Goal: Task Accomplishment & Management: Complete application form

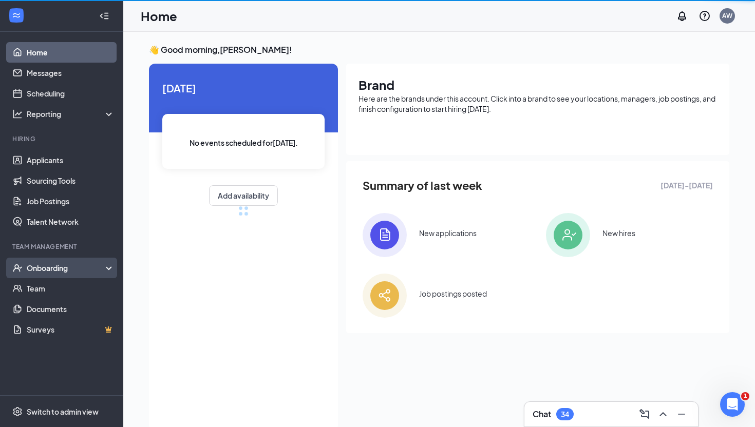
click at [43, 269] on div "Onboarding" at bounding box center [66, 268] width 79 height 10
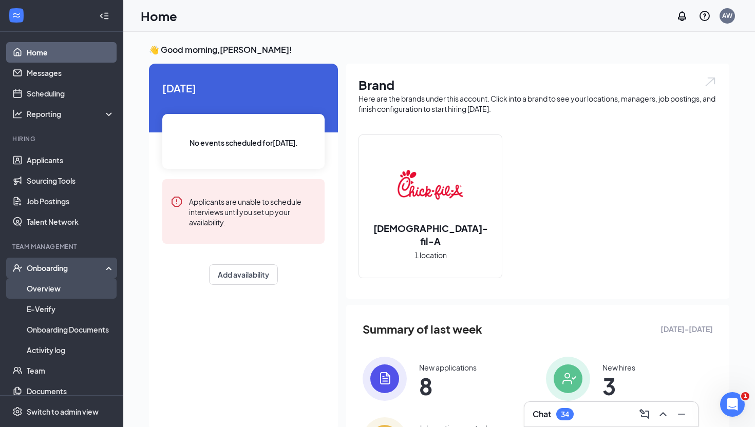
click at [44, 283] on link "Overview" at bounding box center [71, 288] width 88 height 21
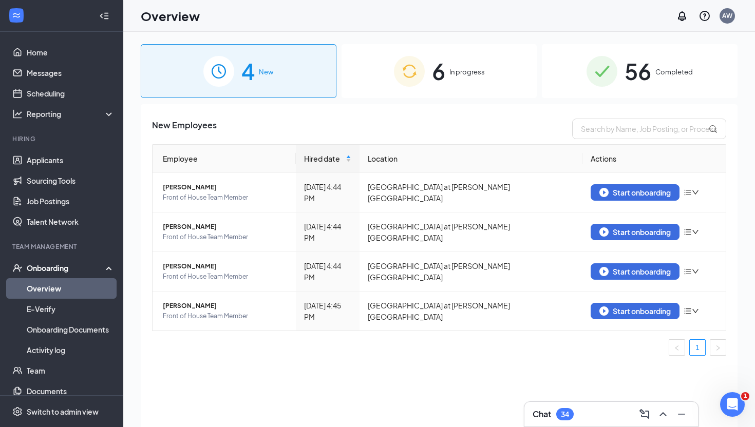
drag, startPoint x: 506, startPoint y: 35, endPoint x: 451, endPoint y: 106, distance: 90.0
click at [506, 35] on div "4 New 6 In progress 56 Completed New Employees Employee Hired date Location Act…" at bounding box center [438, 252] width 631 height 441
click at [443, 112] on div "New Employees Employee Hired date Location Actions [PERSON_NAME] Front of House…" at bounding box center [439, 278] width 596 height 349
click at [462, 66] on div "6 In progress" at bounding box center [439, 71] width 196 height 54
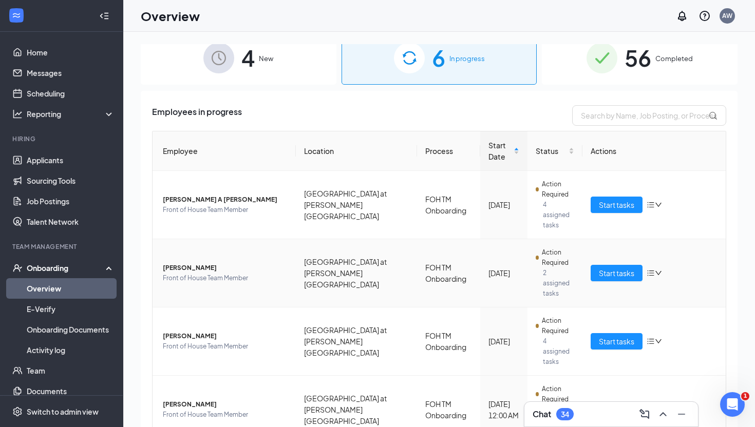
scroll to position [16, 0]
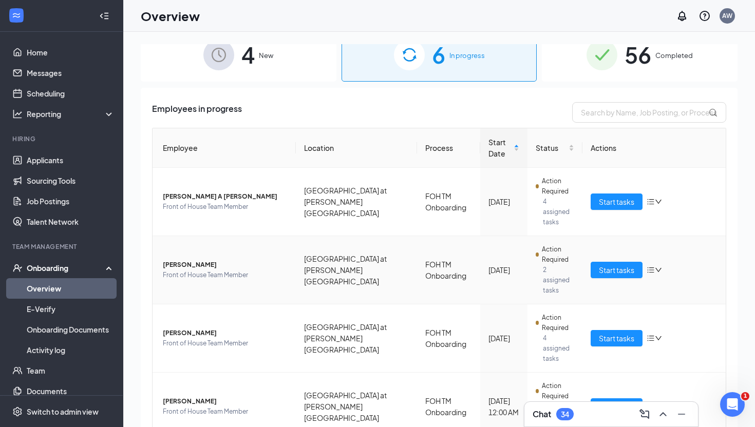
click at [658, 266] on icon "down" at bounding box center [657, 269] width 7 height 7
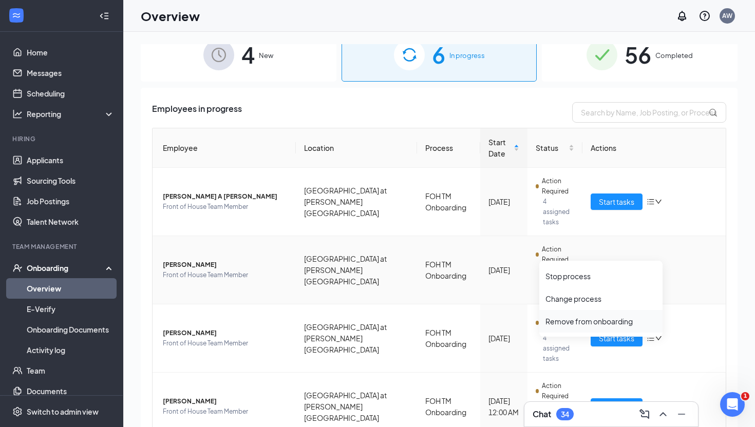
click at [610, 320] on div "Remove from onboarding" at bounding box center [600, 321] width 111 height 10
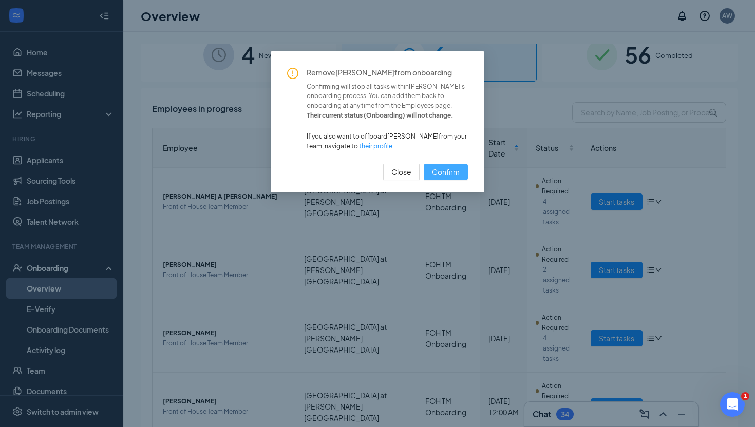
click at [449, 170] on span "Confirm" at bounding box center [446, 171] width 28 height 11
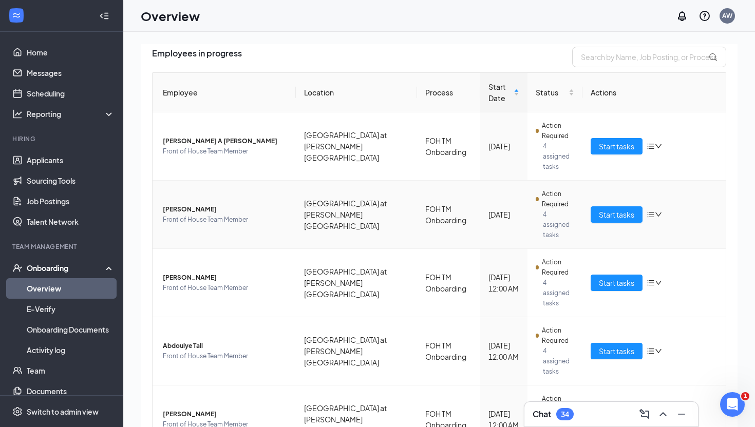
scroll to position [73, 0]
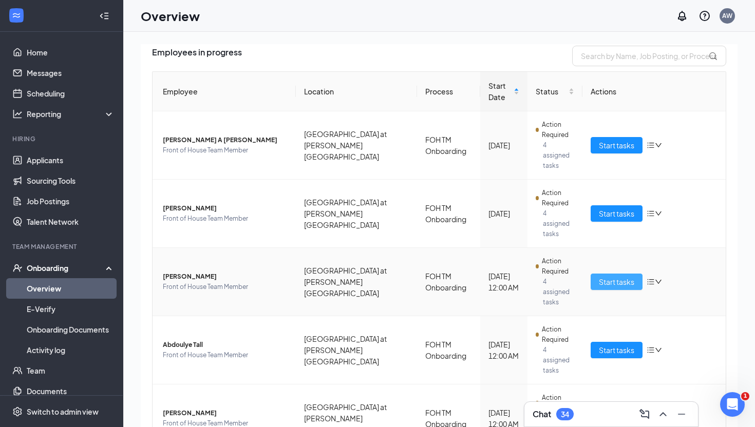
click at [612, 276] on span "Start tasks" at bounding box center [615, 281] width 35 height 11
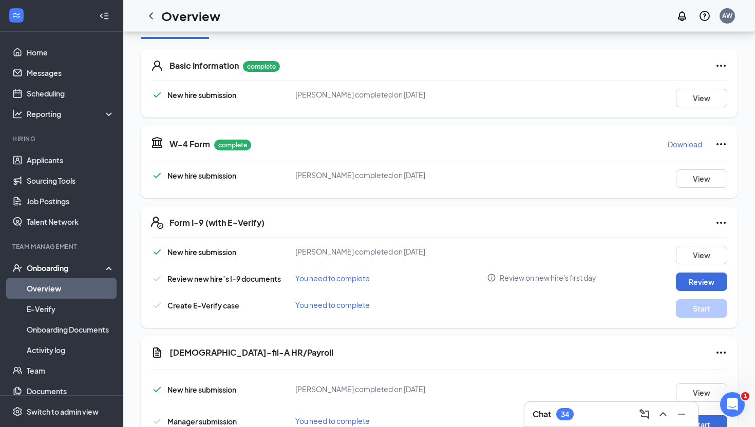
scroll to position [211, 0]
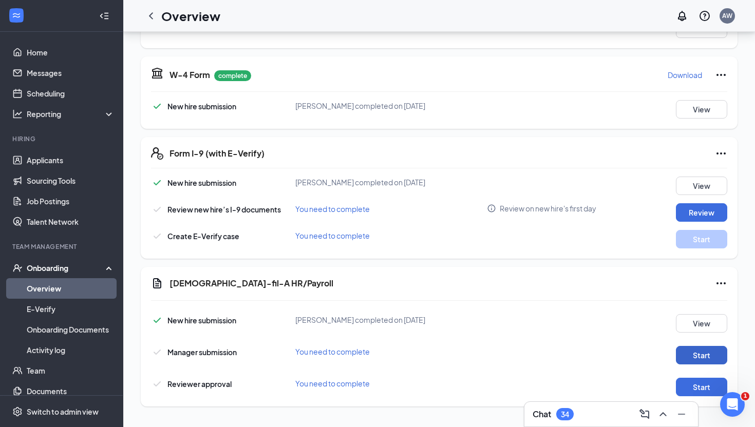
click at [692, 363] on button "Start" at bounding box center [700, 355] width 51 height 18
click at [698, 209] on button "Review" at bounding box center [700, 212] width 51 height 18
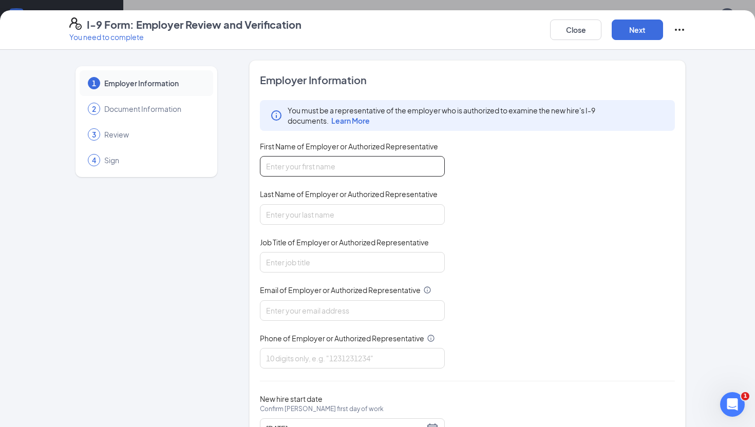
click at [346, 172] on input "First Name of Employer or Authorized Representative" at bounding box center [352, 166] width 185 height 21
type input "[PERSON_NAME]"
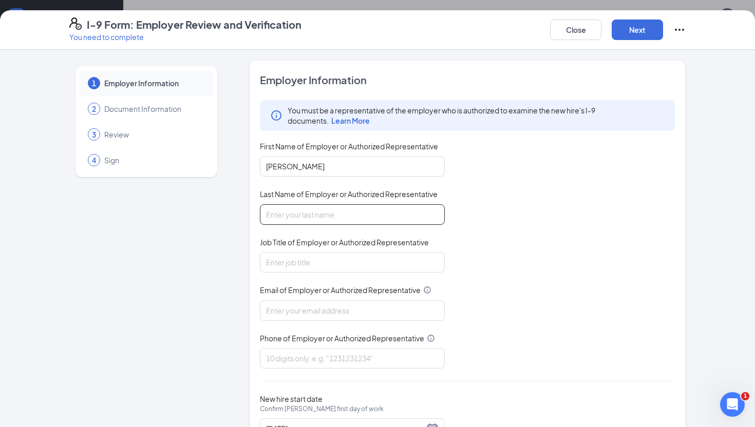
type input "[PERSON_NAME]"
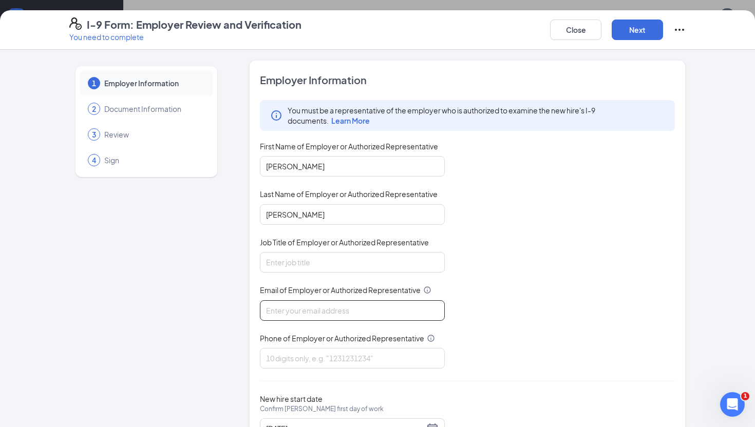
type input "[EMAIL_ADDRESS][DOMAIN_NAME]"
type input "9196498836"
click at [323, 268] on input "Job Title of Employer or Authorized Representative" at bounding box center [352, 262] width 185 height 21
type input "Director"
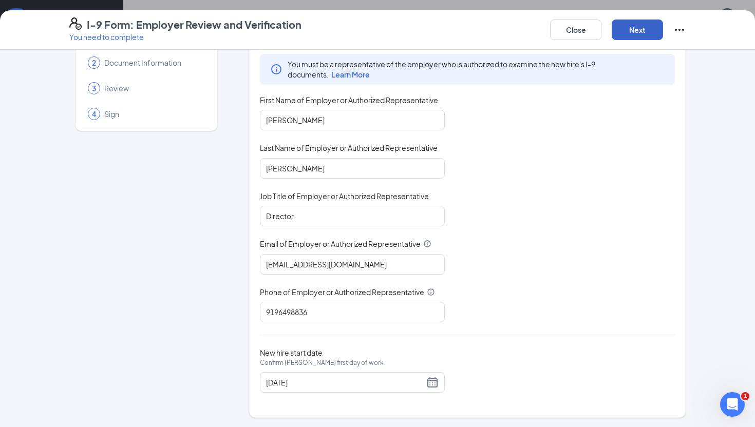
click at [628, 32] on button "Next" at bounding box center [636, 30] width 51 height 21
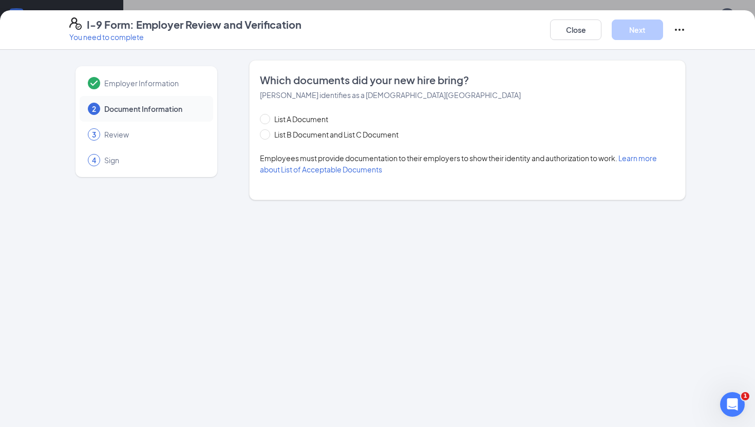
scroll to position [0, 0]
click at [574, 31] on button "Close" at bounding box center [575, 30] width 51 height 21
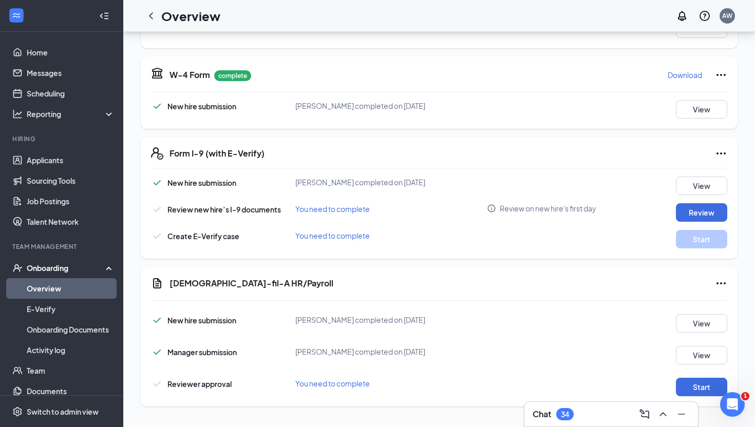
click at [71, 287] on link "Overview" at bounding box center [71, 288] width 88 height 21
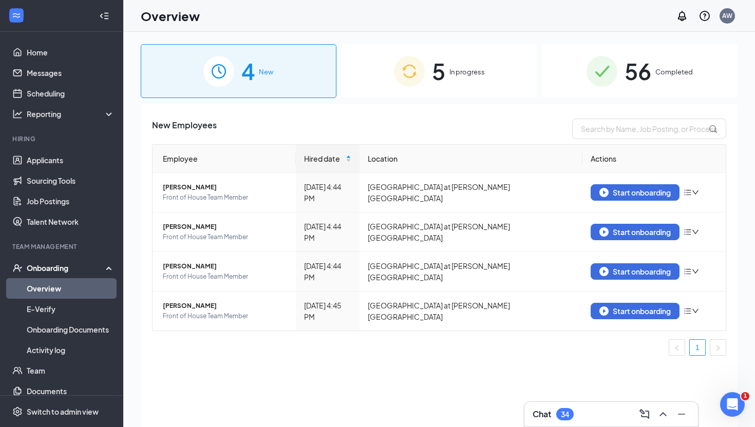
click at [388, 80] on div "5 In progress" at bounding box center [439, 71] width 196 height 54
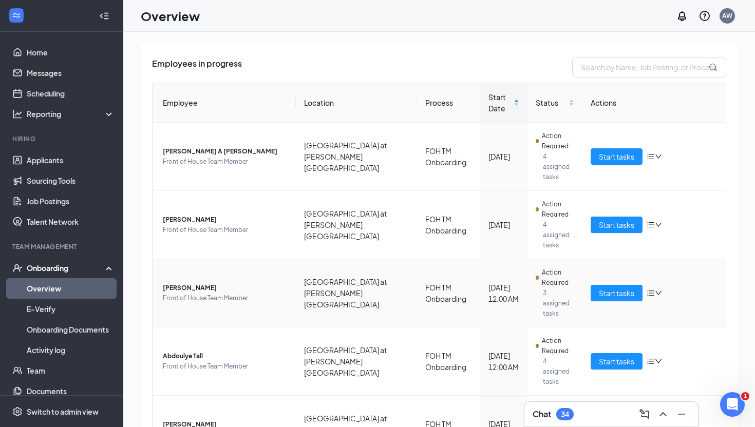
scroll to position [63, 0]
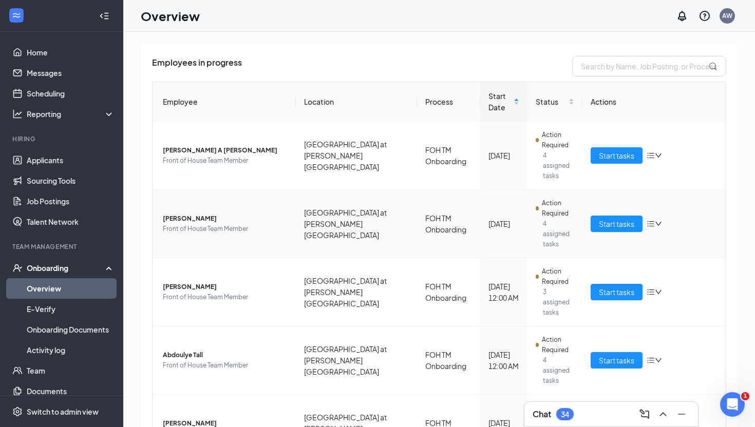
click at [660, 222] on icon "down" at bounding box center [658, 224] width 6 height 4
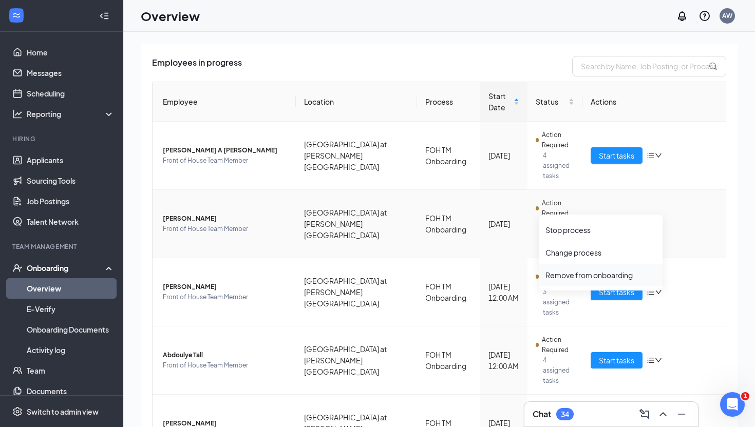
click at [589, 273] on div "Remove from onboarding" at bounding box center [600, 275] width 111 height 10
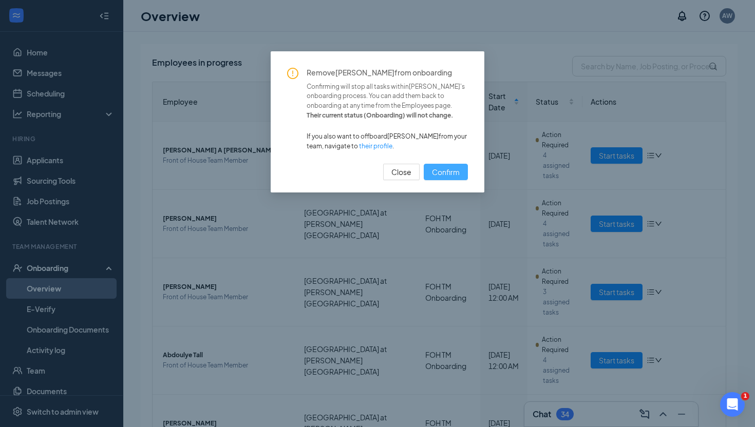
click at [432, 170] on span "Confirm" at bounding box center [446, 171] width 28 height 11
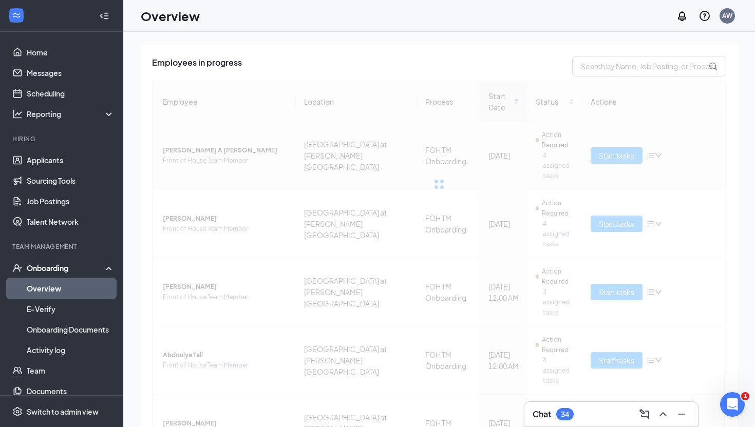
scroll to position [25, 0]
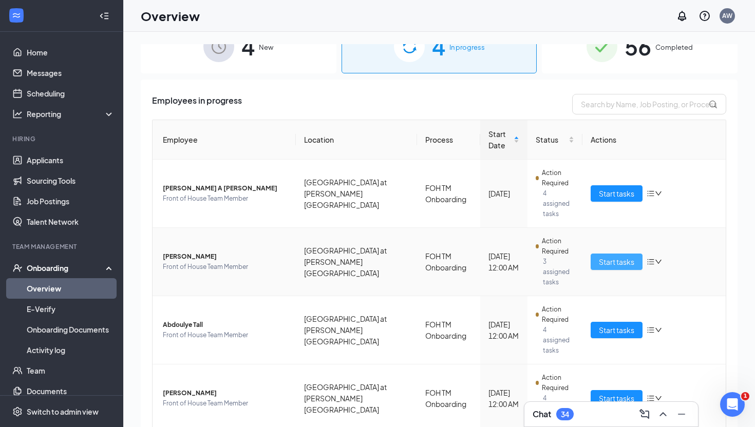
click at [615, 256] on span "Start tasks" at bounding box center [615, 261] width 35 height 11
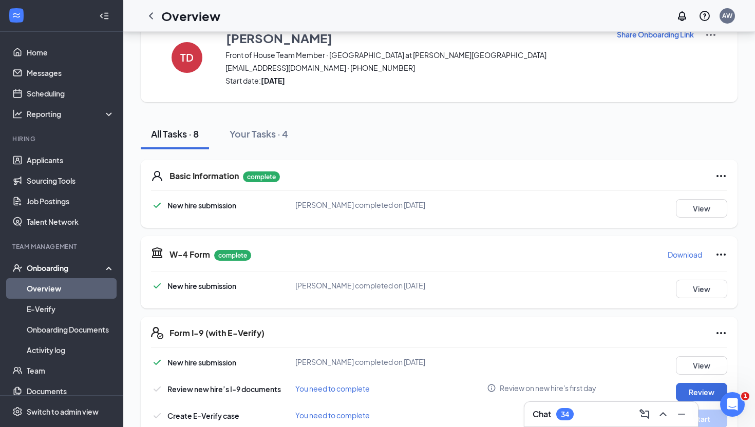
scroll to position [45, 0]
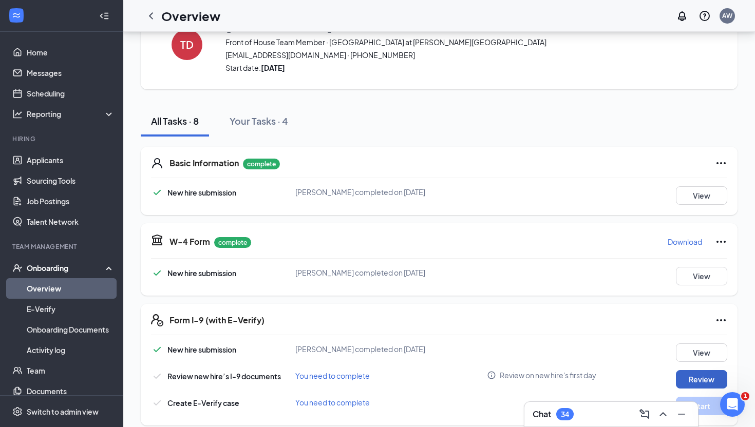
click at [696, 383] on button "Review" at bounding box center [700, 379] width 51 height 18
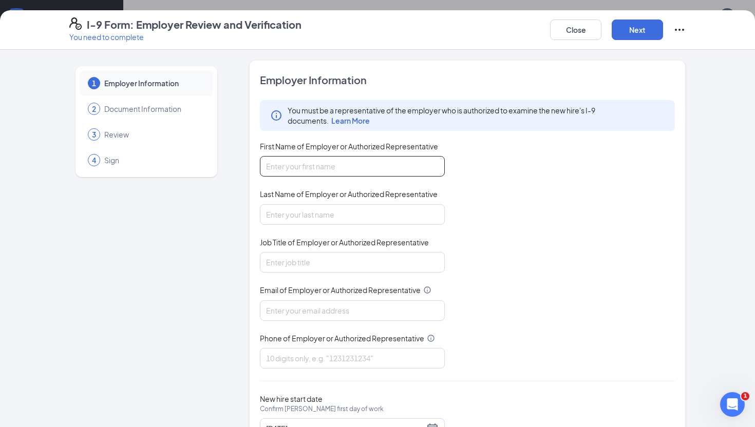
click at [300, 169] on input "First Name of Employer or Authorized Representative" at bounding box center [352, 166] width 185 height 21
type input "[PERSON_NAME]"
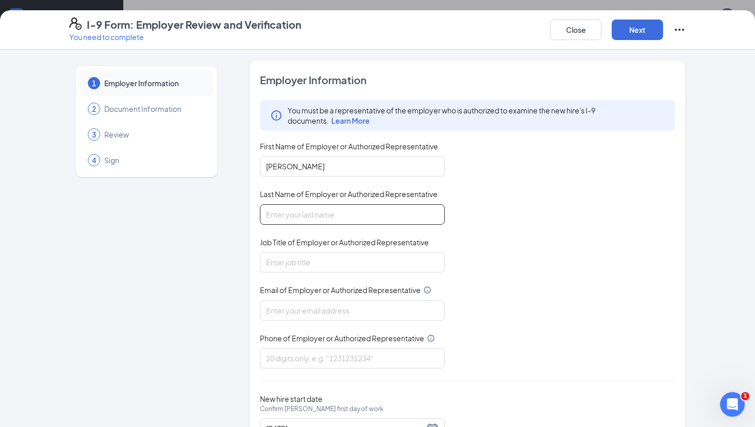
type input "[PERSON_NAME]"
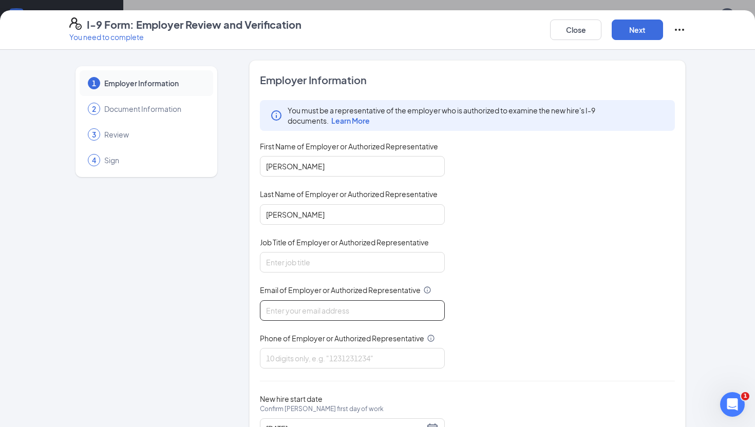
type input "[EMAIL_ADDRESS][DOMAIN_NAME]"
type input "9196498836"
click at [305, 259] on input "Job Title of Employer or Authorized Representative" at bounding box center [352, 262] width 185 height 21
type input "Director"
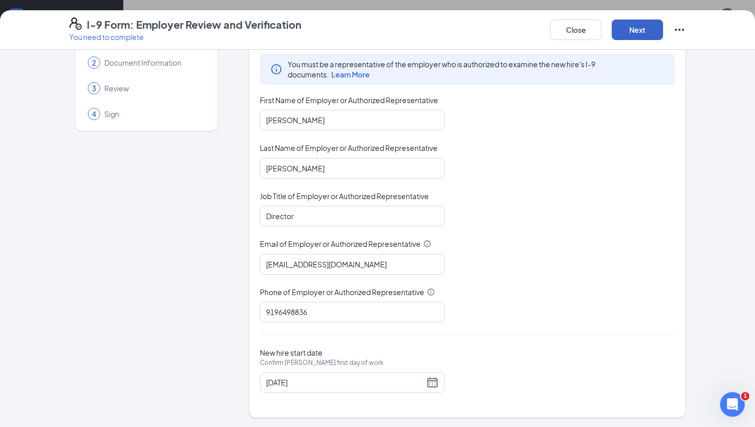
click at [640, 28] on button "Next" at bounding box center [636, 30] width 51 height 21
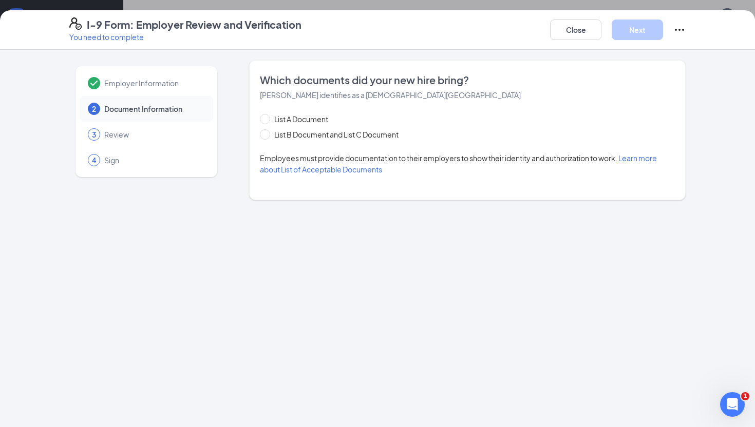
scroll to position [0, 0]
click at [284, 119] on span "List A Document" at bounding box center [301, 118] width 62 height 11
click at [267, 119] on input "List A Document" at bounding box center [263, 117] width 7 height 7
radio input "true"
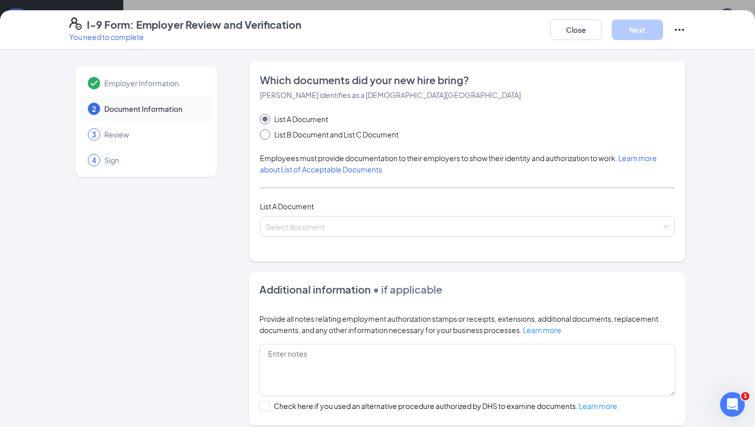
click at [284, 132] on span "List B Document and List C Document" at bounding box center [336, 134] width 132 height 11
click at [267, 132] on input "List B Document and List C Document" at bounding box center [263, 132] width 7 height 7
radio input "true"
radio input "false"
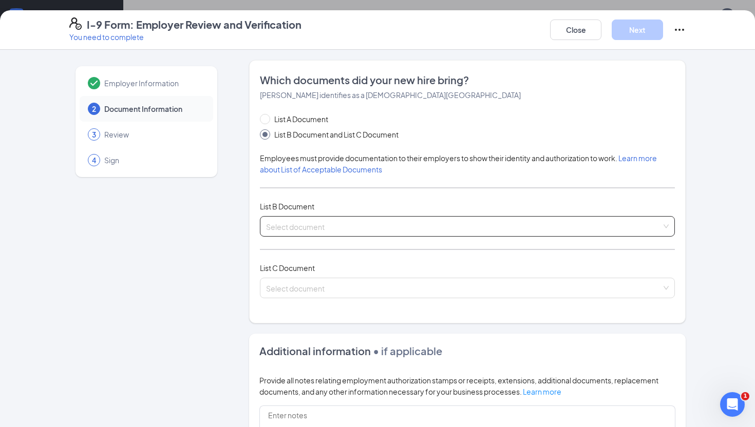
click at [292, 223] on input "search" at bounding box center [463, 224] width 395 height 15
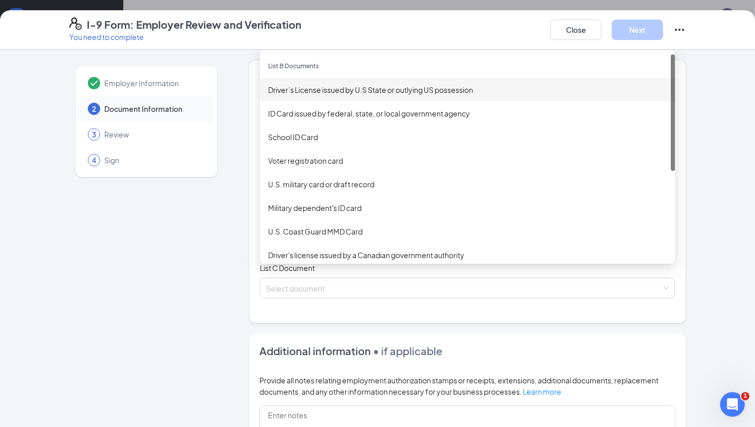
click at [303, 94] on div "Driver’s License issued by U.S State or outlying US possession" at bounding box center [467, 89] width 398 height 11
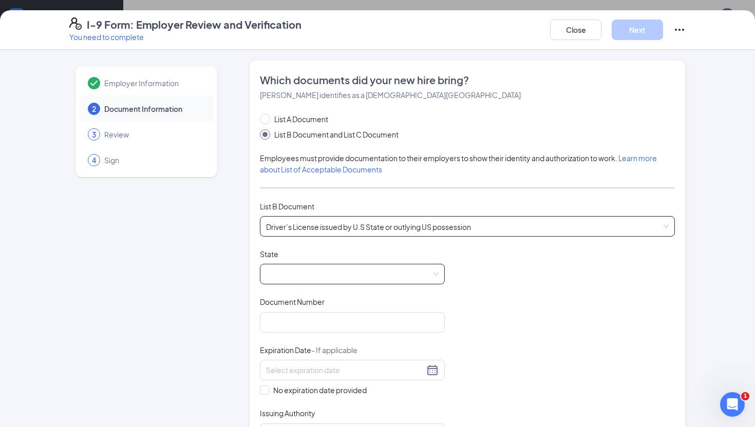
click at [295, 267] on span at bounding box center [352, 274] width 172 height 20
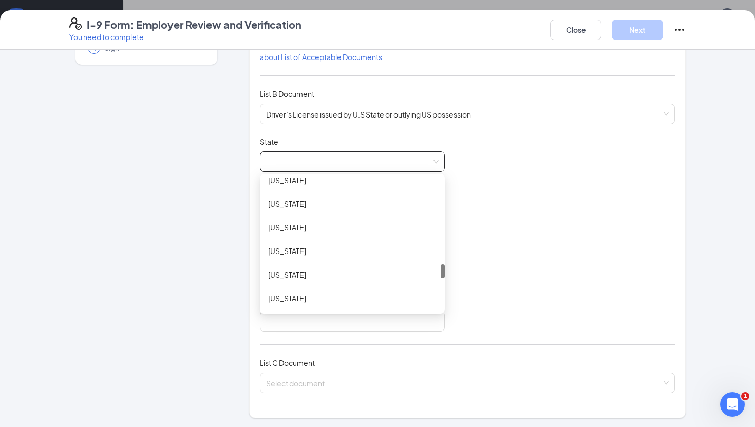
scroll to position [787, 0]
click at [311, 227] on div "[US_STATE]" at bounding box center [352, 229] width 168 height 11
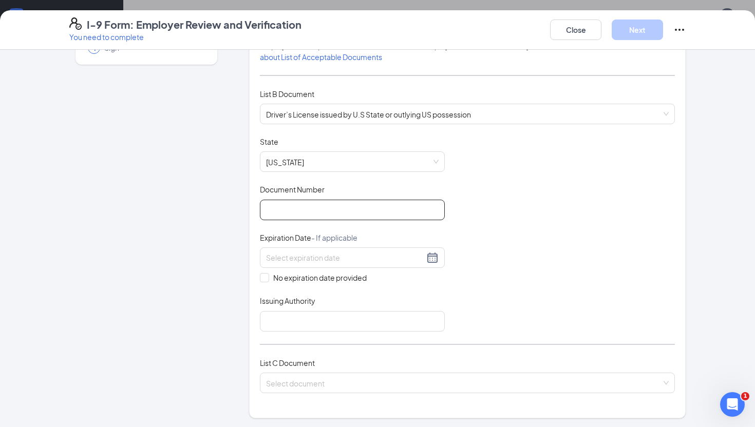
click at [311, 208] on input "Document Number" at bounding box center [352, 210] width 185 height 21
type input "000040385220"
click at [332, 259] on input at bounding box center [345, 257] width 158 height 11
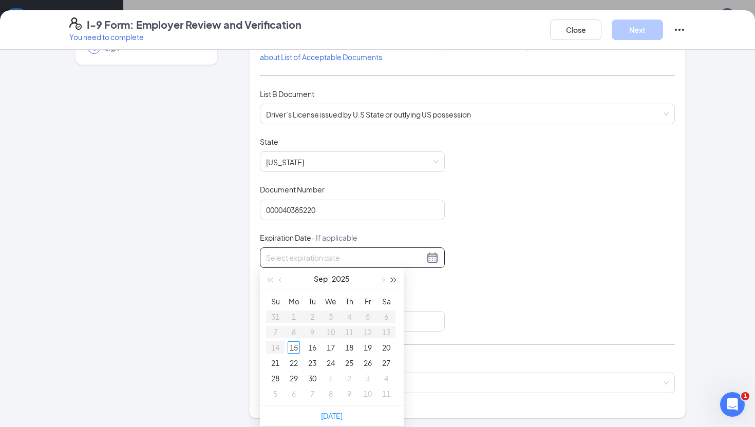
click at [391, 279] on span "button" at bounding box center [393, 280] width 5 height 5
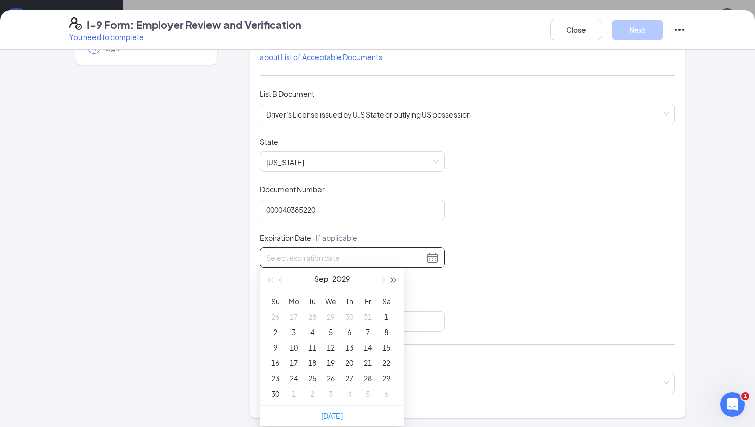
click at [391, 279] on span "button" at bounding box center [393, 280] width 5 height 5
click at [281, 279] on span "button" at bounding box center [281, 280] width 5 height 5
type input "[DATE]"
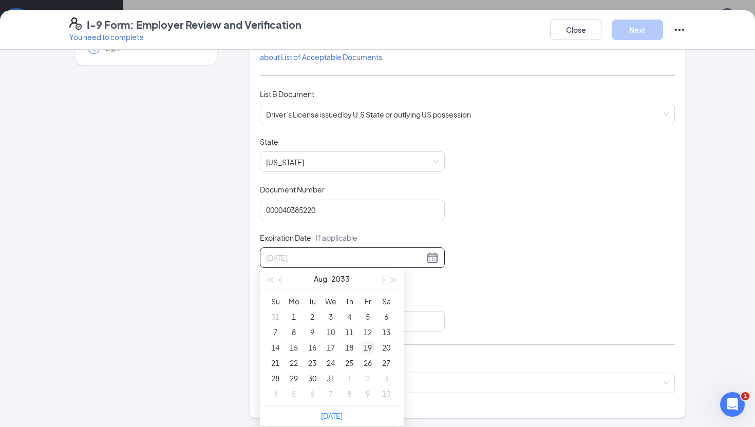
click at [365, 349] on div "19" at bounding box center [367, 347] width 12 height 12
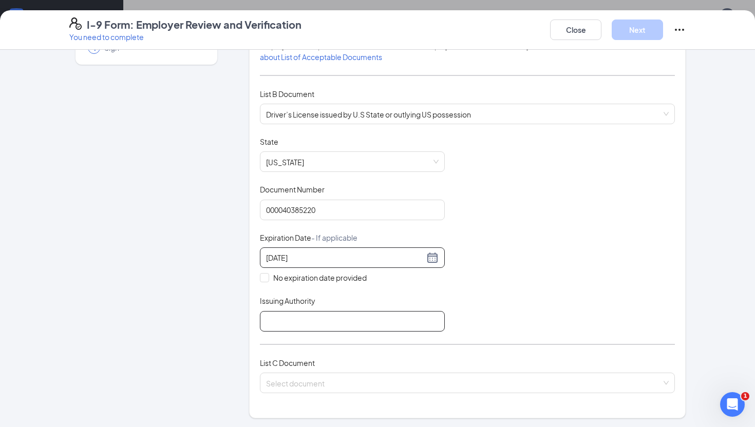
click at [314, 322] on input "Issuing Authority" at bounding box center [352, 321] width 185 height 21
type input "[US_STATE]"
click at [311, 373] on div "Select document" at bounding box center [467, 383] width 415 height 21
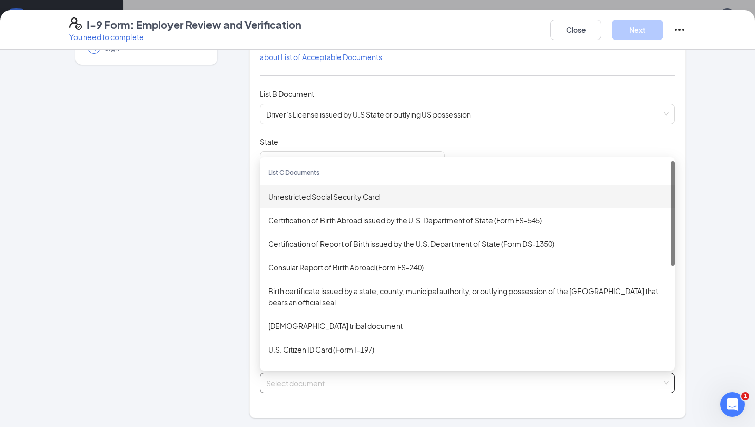
click at [321, 198] on div "Unrestricted Social Security Card" at bounding box center [467, 196] width 398 height 11
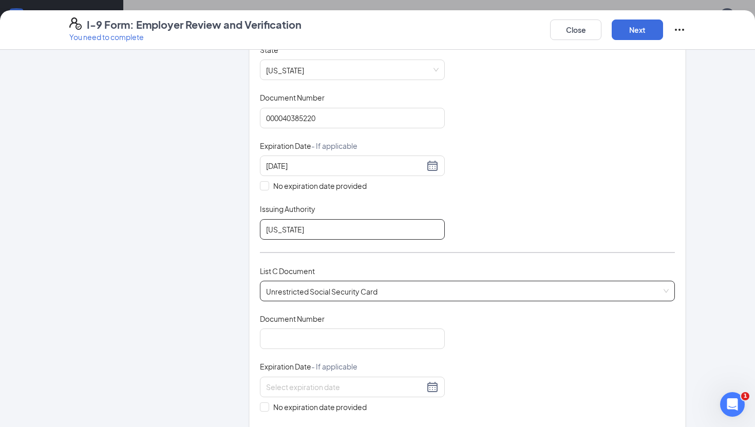
scroll to position [205, 0]
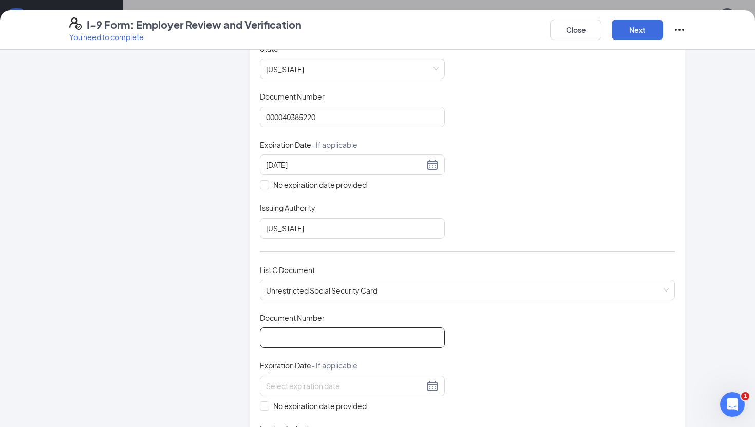
click at [297, 329] on input "Document Number" at bounding box center [352, 337] width 185 height 21
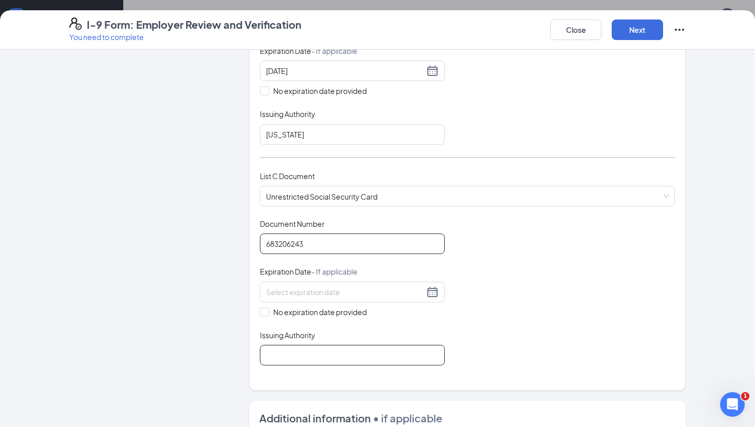
scroll to position [315, 0]
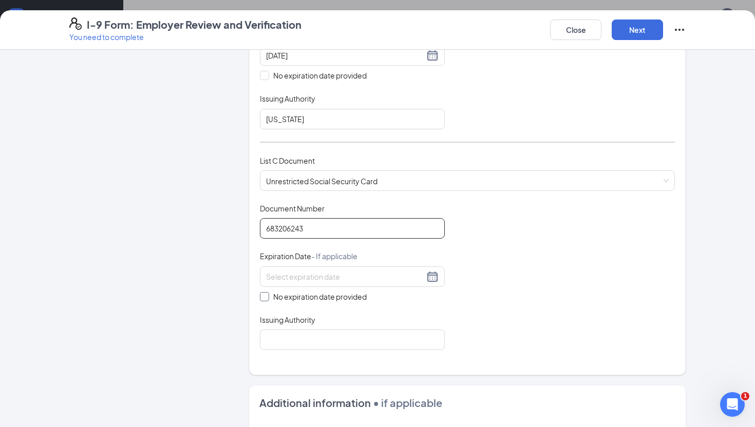
type input "683206243"
click at [299, 293] on span "No expiration date provided" at bounding box center [320, 296] width 102 height 11
click at [267, 293] on input "No expiration date provided" at bounding box center [263, 295] width 7 height 7
checkbox input "true"
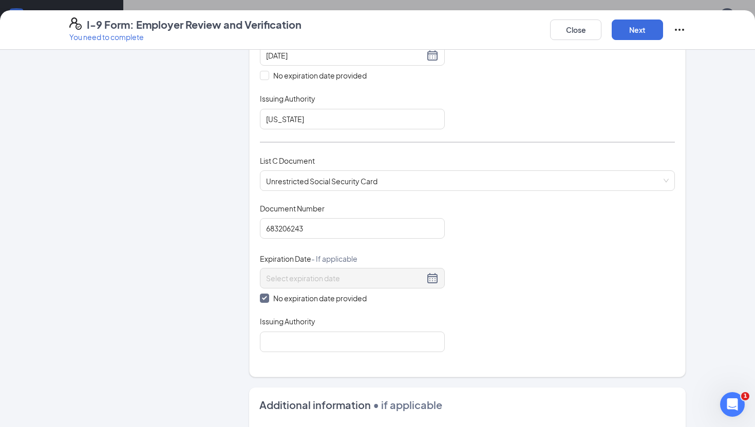
click at [289, 349] on div "Which documents did your new hire bring? [PERSON_NAME] identifies as a [DEMOGRA…" at bounding box center [467, 61] width 415 height 606
click at [292, 336] on input "Issuing Authority" at bounding box center [352, 342] width 185 height 21
type input "Social Security Administration"
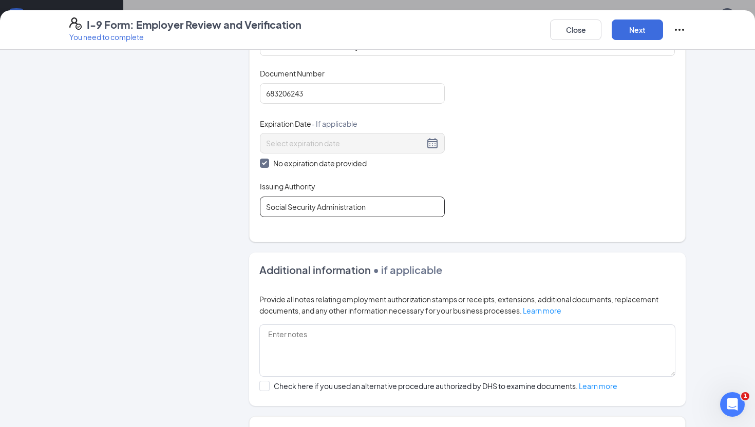
scroll to position [450, 0]
click at [639, 30] on button "Next" at bounding box center [636, 30] width 51 height 21
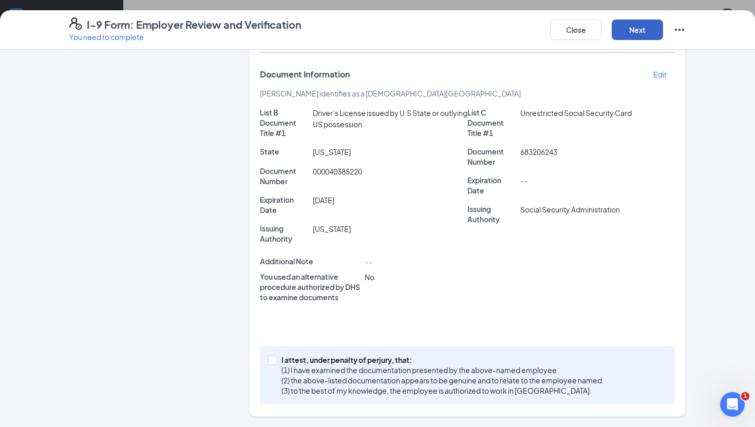
scroll to position [212, 0]
click at [272, 356] on input "I attest, under penalty of [PERSON_NAME], that: (1) I have examined the documen…" at bounding box center [271, 359] width 7 height 7
checkbox input "true"
click at [642, 25] on button "Next" at bounding box center [636, 30] width 51 height 21
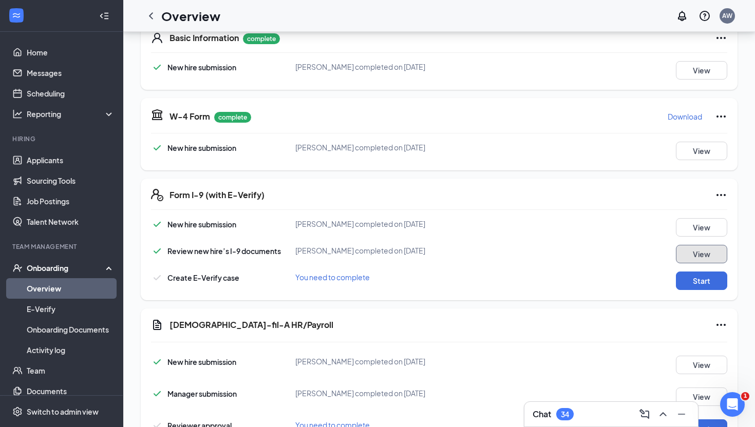
scroll to position [211, 0]
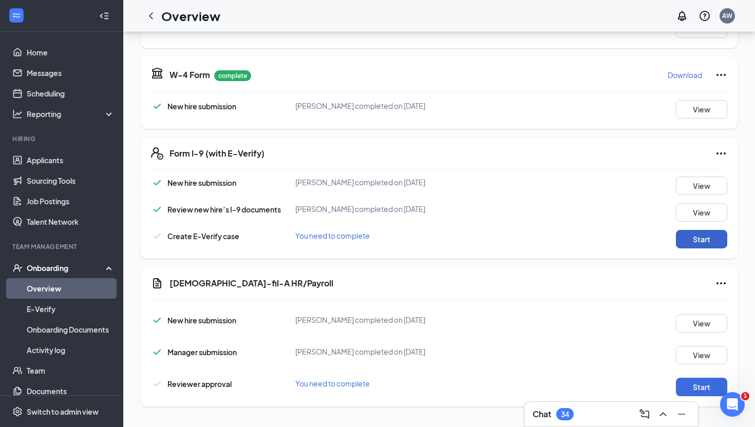
click at [689, 236] on button "Start" at bounding box center [700, 239] width 51 height 18
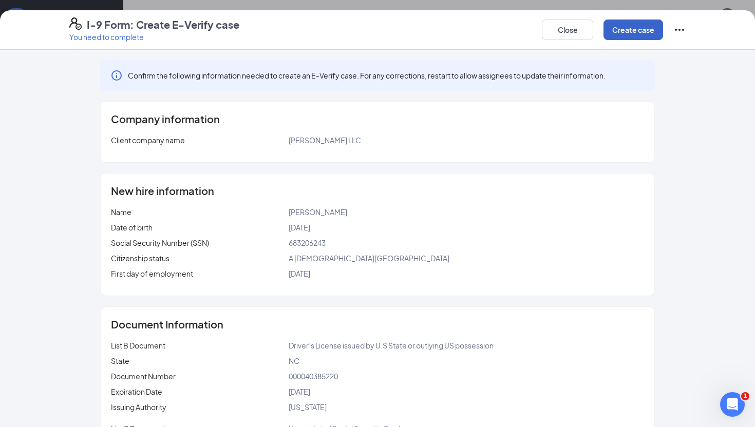
click at [627, 26] on button "Create case" at bounding box center [633, 30] width 60 height 21
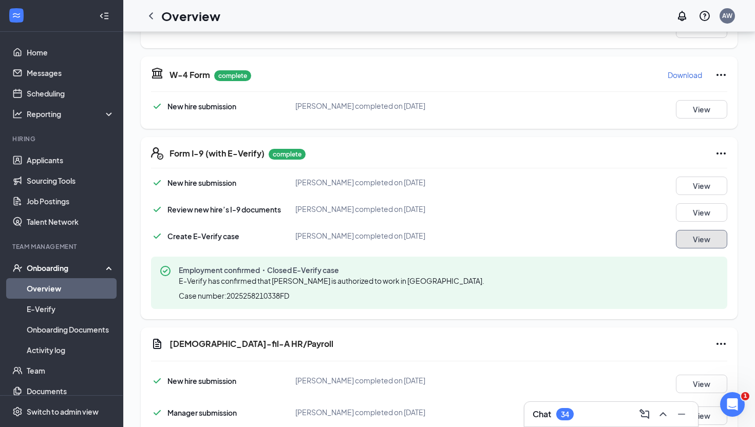
scroll to position [272, 0]
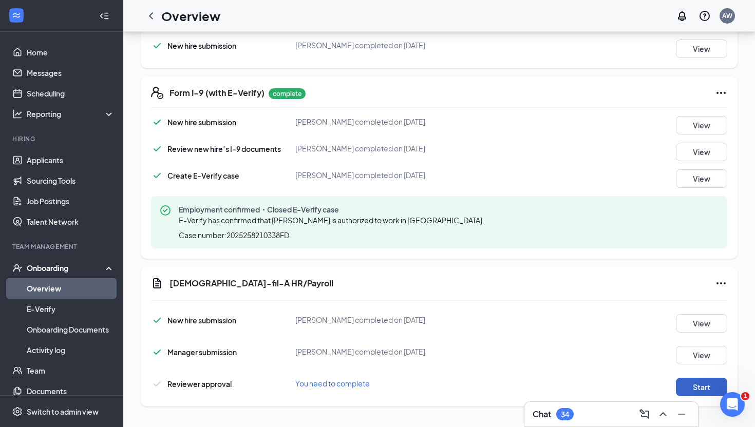
click at [701, 385] on button "Start" at bounding box center [700, 387] width 51 height 18
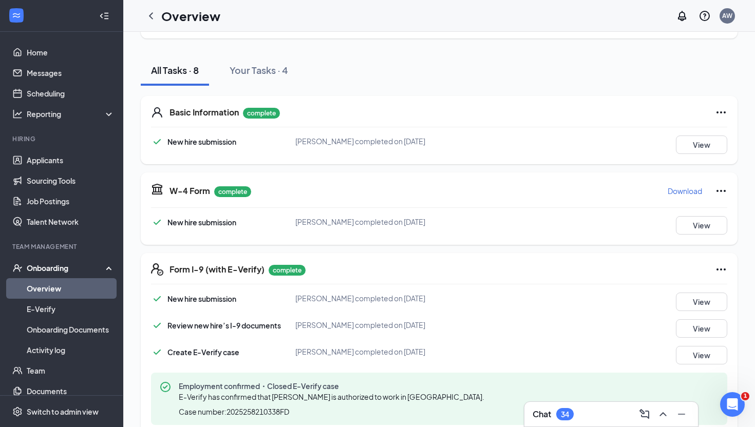
scroll to position [0, 0]
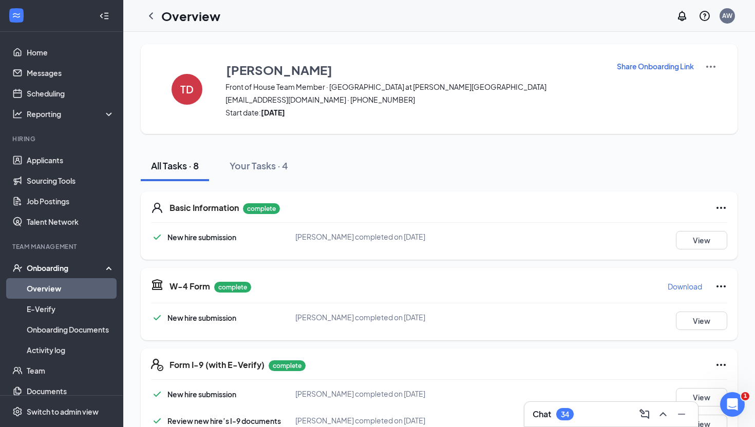
click at [47, 288] on link "Overview" at bounding box center [71, 288] width 88 height 21
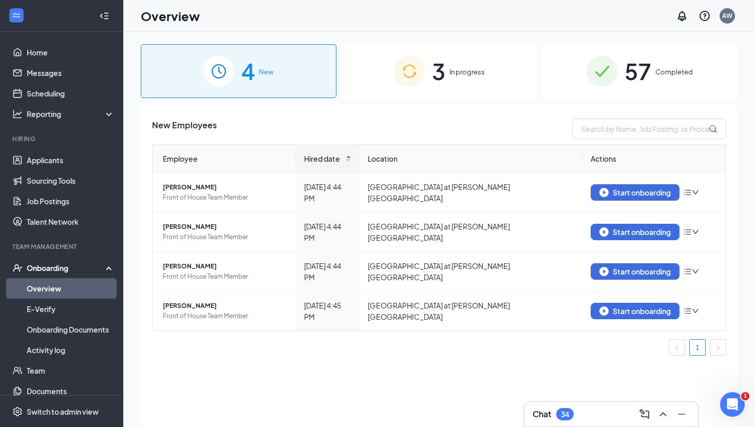
click at [459, 88] on div "3 In progress" at bounding box center [439, 71] width 196 height 54
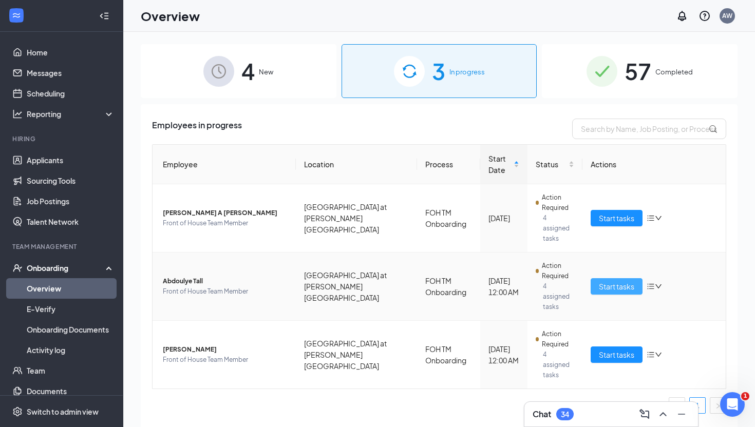
click at [606, 279] on button "Start tasks" at bounding box center [616, 286] width 52 height 16
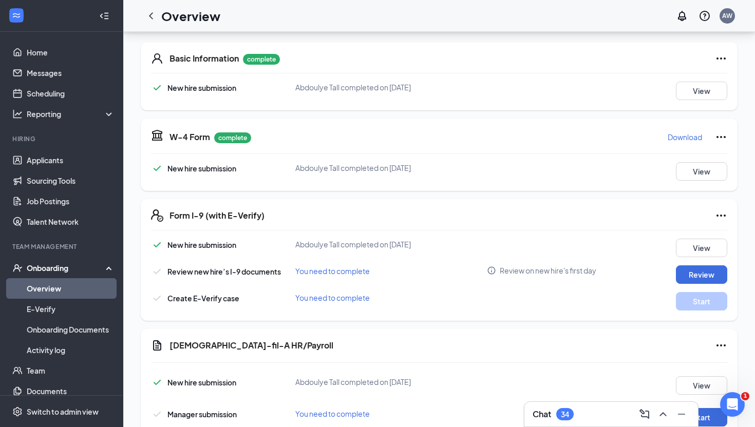
scroll to position [211, 0]
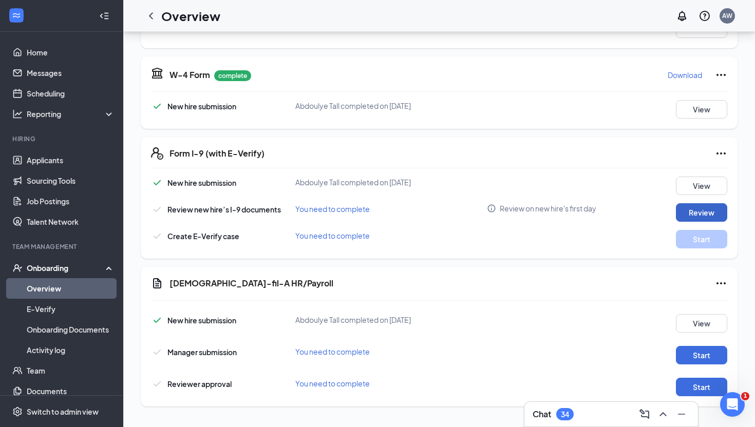
click at [685, 213] on button "Review" at bounding box center [700, 212] width 51 height 18
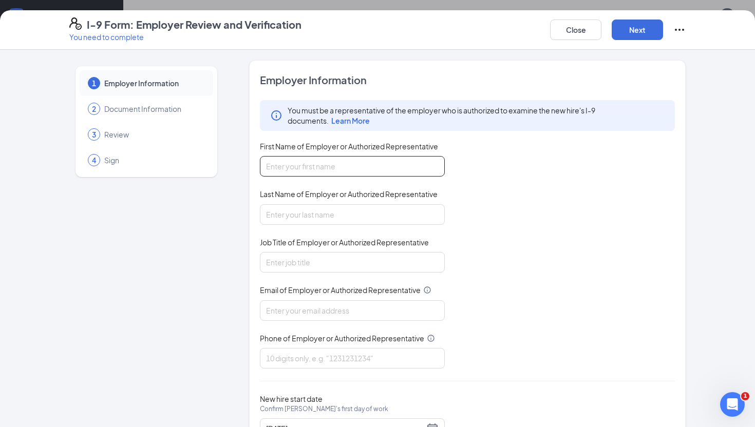
click at [294, 160] on input "First Name of Employer or Authorized Representative" at bounding box center [352, 166] width 185 height 21
type input "[PERSON_NAME]"
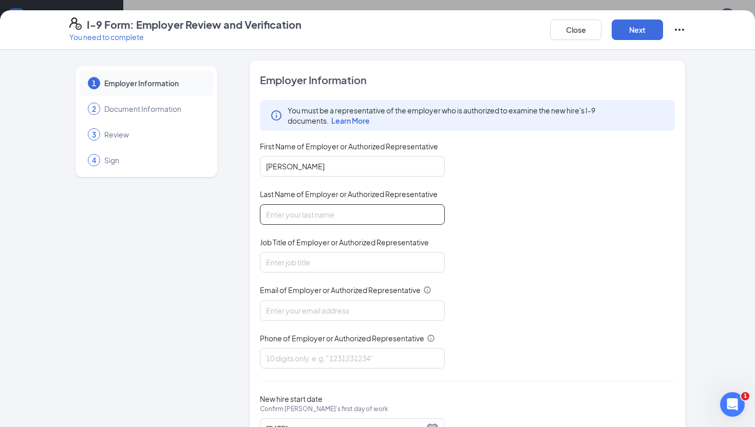
type input "[PERSON_NAME]"
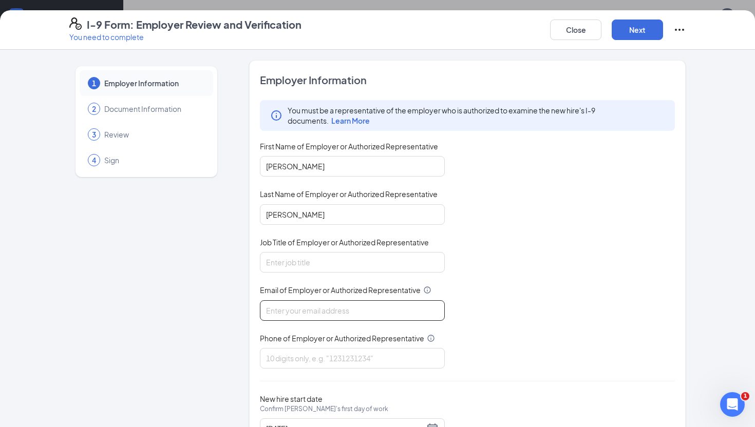
type input "[EMAIL_ADDRESS][DOMAIN_NAME]"
type input "9196498836"
click at [314, 264] on input "Job Title of Employer or Authorized Representative" at bounding box center [352, 262] width 185 height 21
type input "Director"
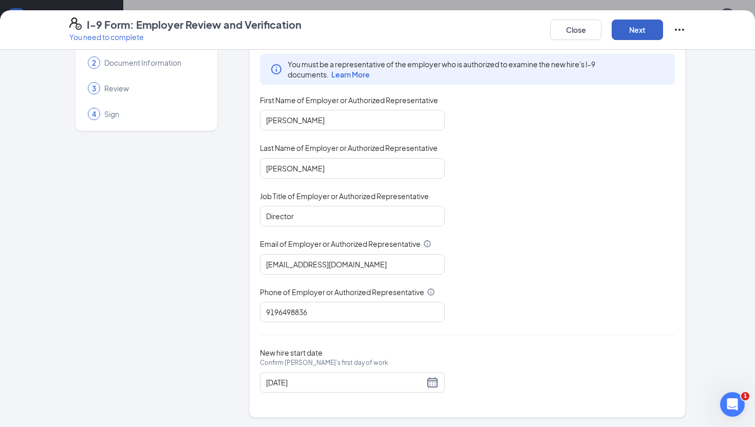
click at [639, 34] on button "Next" at bounding box center [636, 30] width 51 height 21
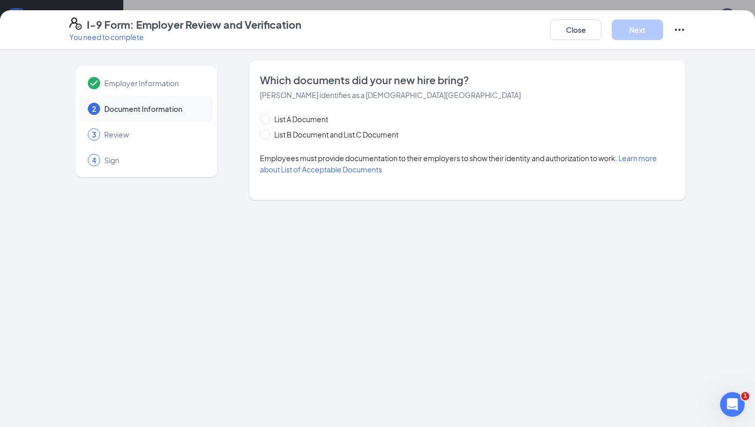
scroll to position [0, 0]
click at [268, 130] on span at bounding box center [265, 134] width 10 height 10
click at [267, 130] on input "List B Document and List C Document" at bounding box center [263, 132] width 7 height 7
radio input "true"
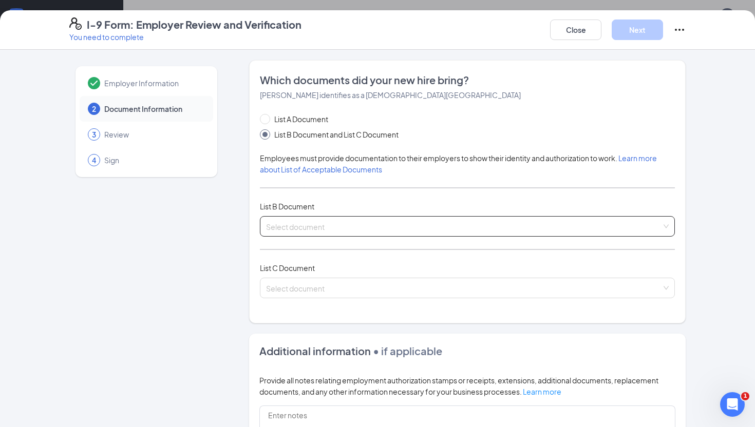
click at [292, 225] on input "search" at bounding box center [463, 224] width 395 height 15
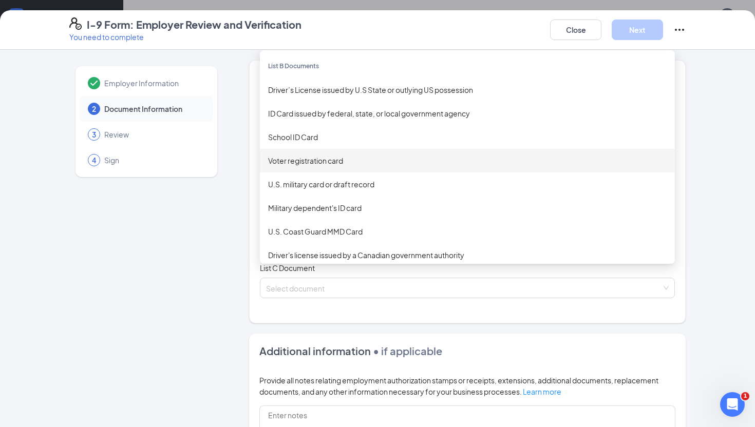
click at [220, 202] on div "Employer Information 2 Document Information 3 Review 4 Sign" at bounding box center [146, 322] width 154 height 525
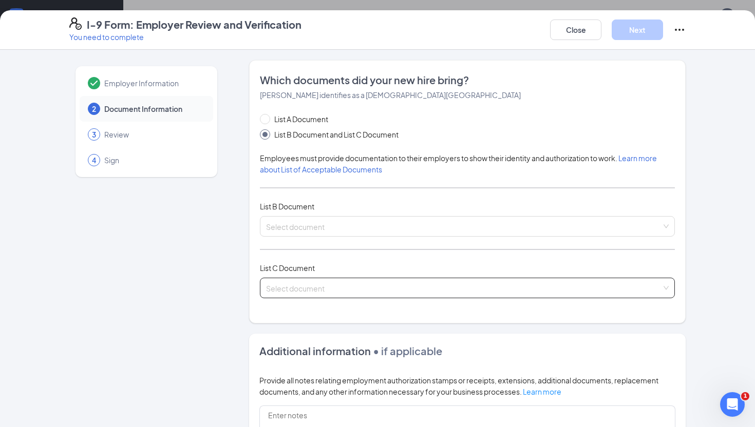
click at [302, 282] on input "search" at bounding box center [463, 285] width 395 height 15
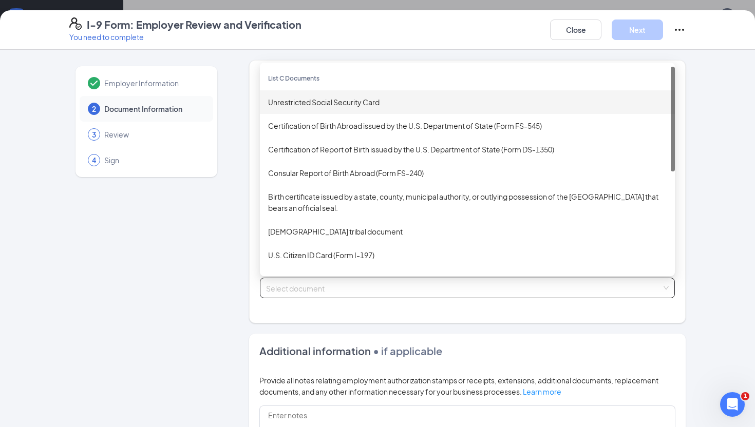
click at [314, 101] on div "Unrestricted Social Security Card" at bounding box center [467, 101] width 398 height 11
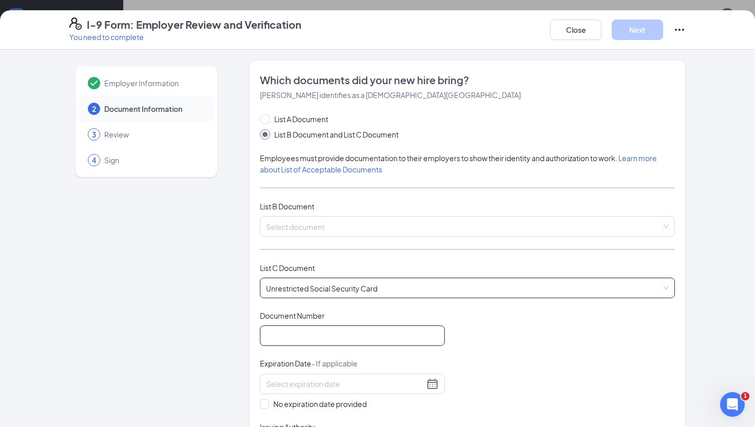
click at [302, 333] on input "Document Number" at bounding box center [352, 335] width 185 height 21
type input "684245767"
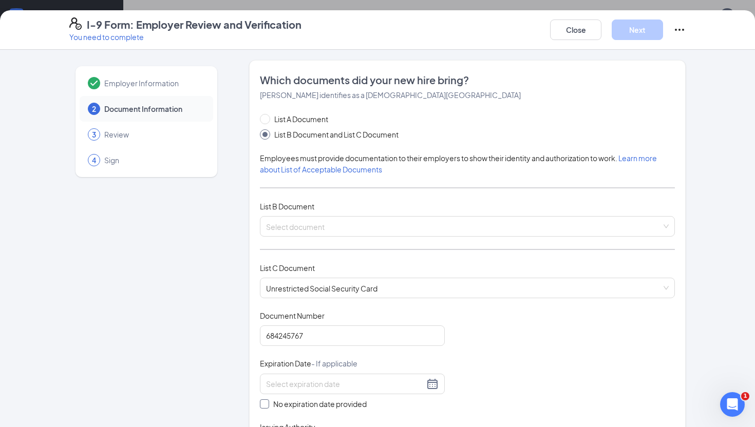
click at [315, 404] on span "No expiration date provided" at bounding box center [320, 403] width 102 height 11
click at [267, 404] on input "No expiration date provided" at bounding box center [263, 402] width 7 height 7
checkbox input "true"
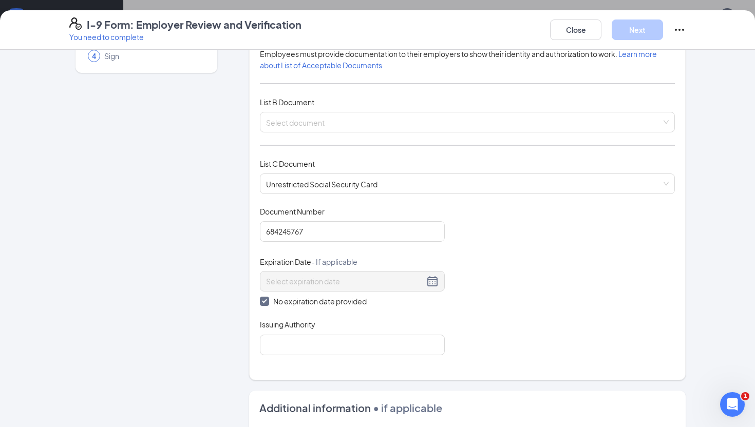
scroll to position [106, 0]
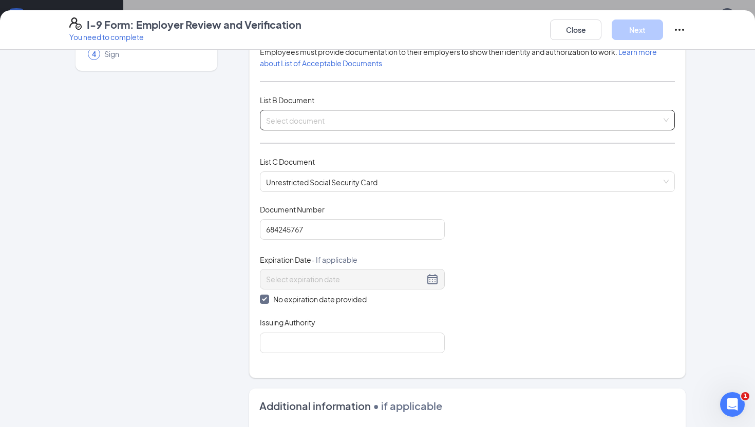
click at [273, 122] on input "search" at bounding box center [463, 117] width 395 height 15
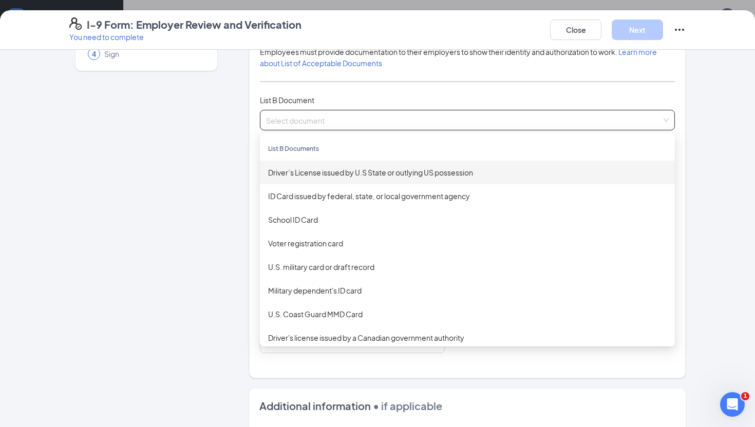
click at [334, 169] on div "Driver’s License issued by U.S State or outlying US possession" at bounding box center [467, 172] width 398 height 11
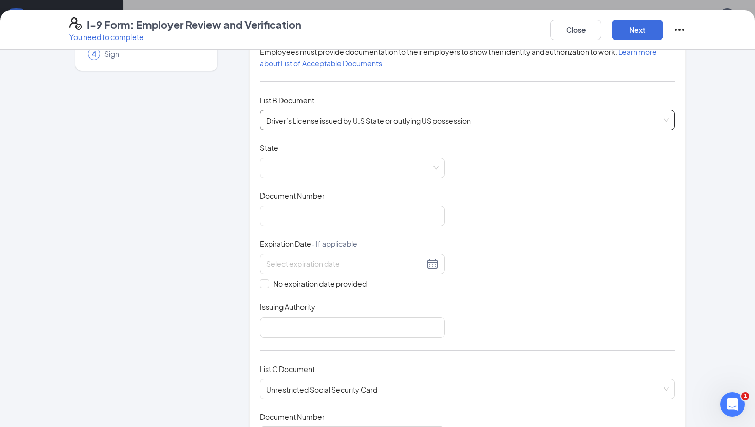
click at [334, 169] on span at bounding box center [352, 168] width 172 height 20
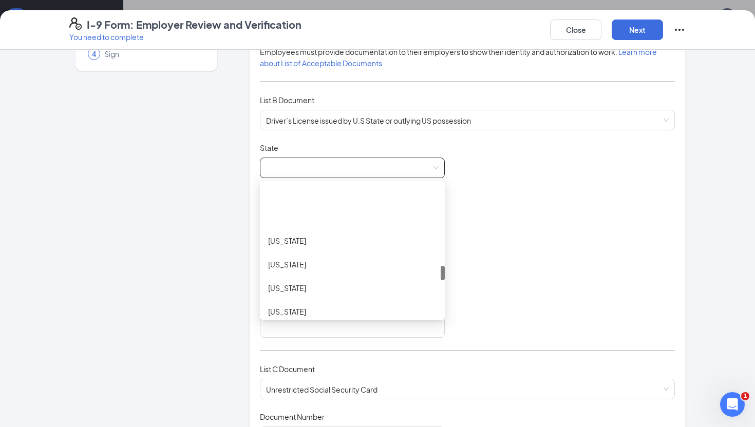
scroll to position [799, 0]
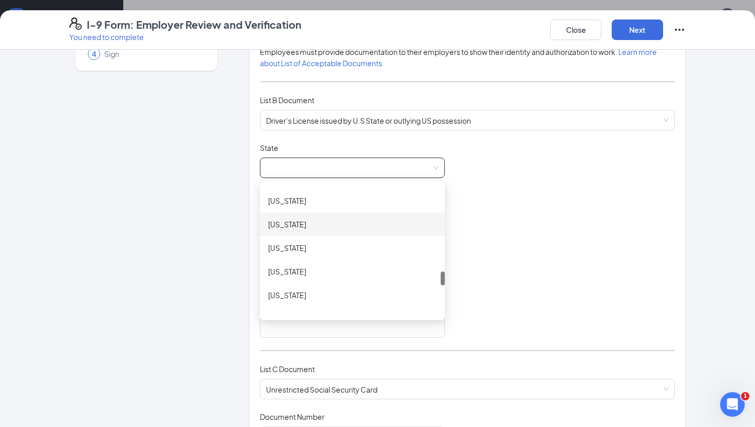
click at [322, 219] on div "[US_STATE]" at bounding box center [352, 224] width 168 height 11
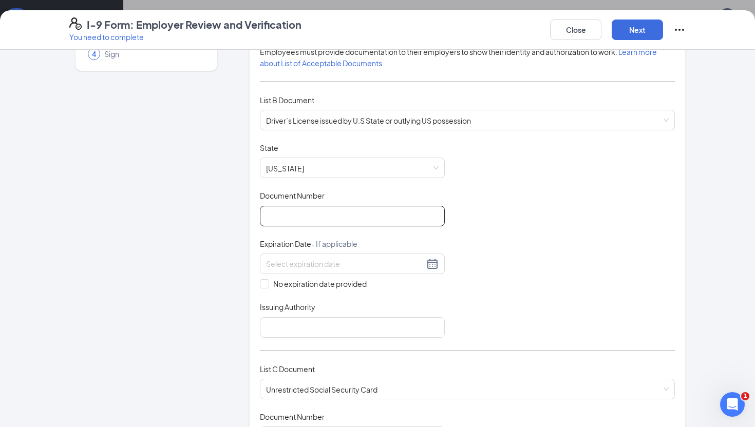
click at [317, 212] on input "Document Number" at bounding box center [352, 216] width 185 height 21
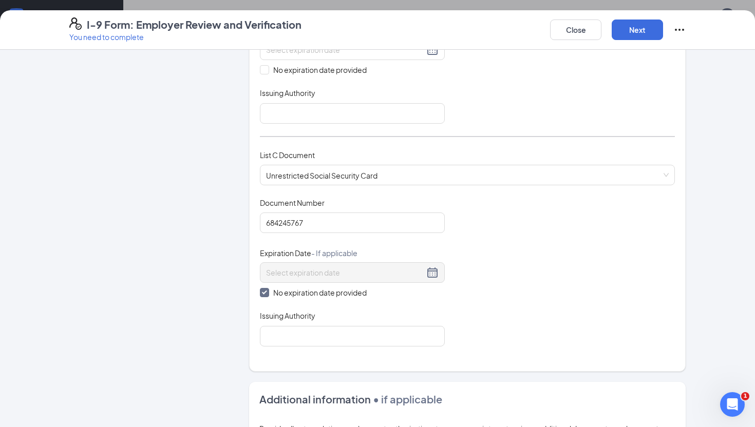
scroll to position [320, 0]
click at [300, 332] on input "Issuing Authority" at bounding box center [352, 336] width 185 height 21
type input "Social Security Administration"
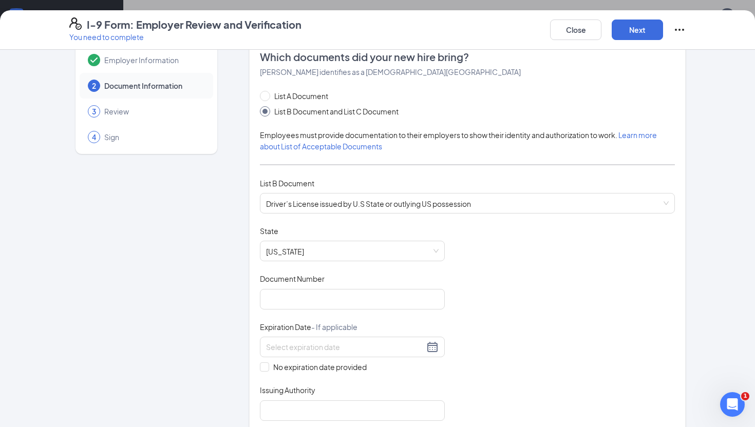
scroll to position [60, 0]
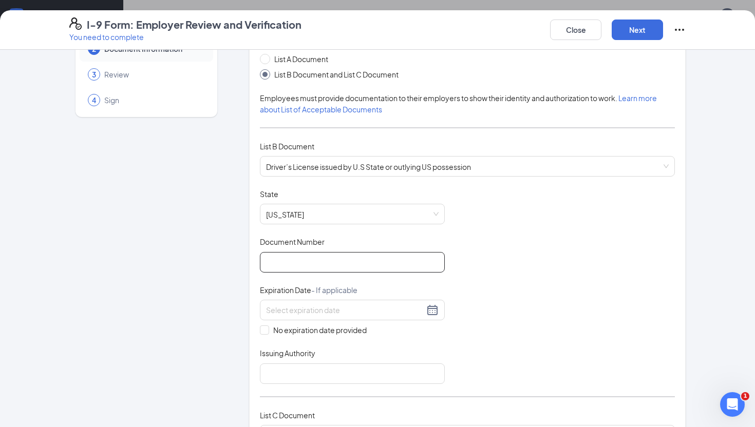
click at [292, 268] on input "Document Number" at bounding box center [352, 262] width 185 height 21
type input "000044086980"
click at [440, 308] on div at bounding box center [352, 310] width 185 height 21
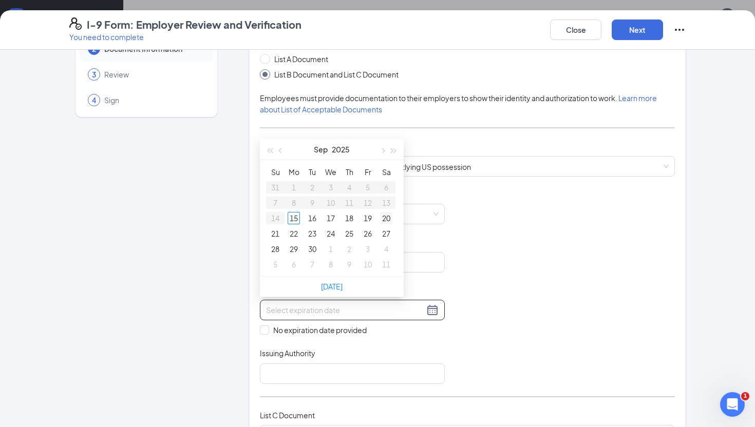
type input "[DATE]"
click at [394, 150] on span "button" at bounding box center [393, 150] width 5 height 5
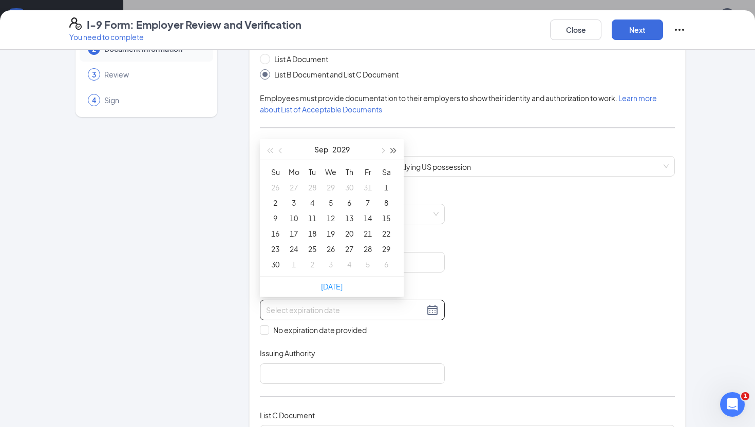
click at [394, 150] on span "button" at bounding box center [393, 150] width 5 height 5
type input "[DATE]"
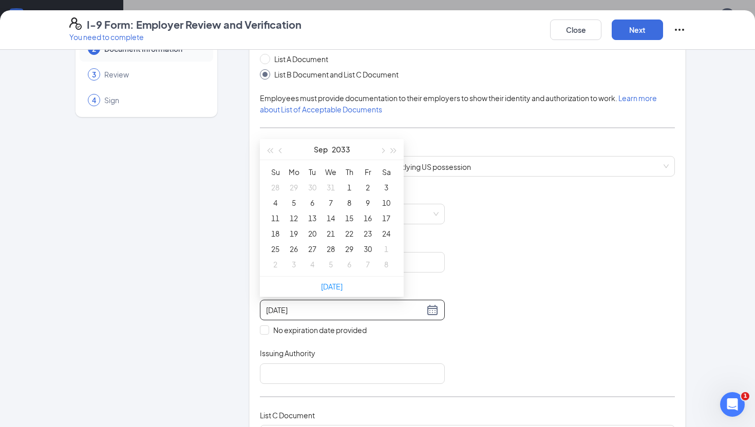
type input "[DATE]"
click at [282, 150] on span "button" at bounding box center [281, 150] width 5 height 5
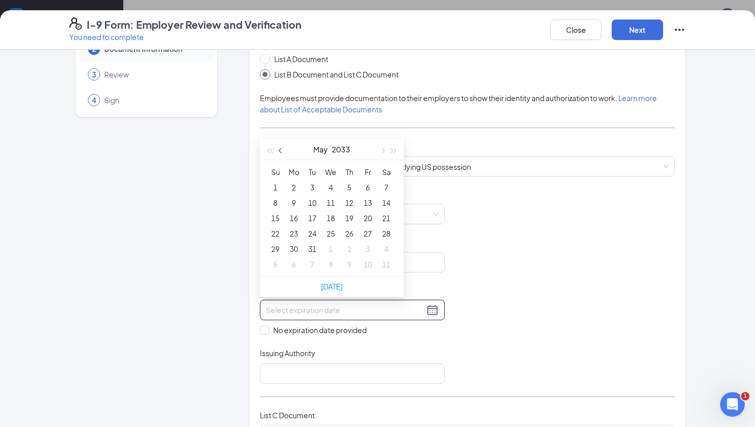
click at [282, 150] on span "button" at bounding box center [281, 150] width 5 height 5
type input "[DATE]"
click at [311, 184] on div "1" at bounding box center [312, 187] width 12 height 12
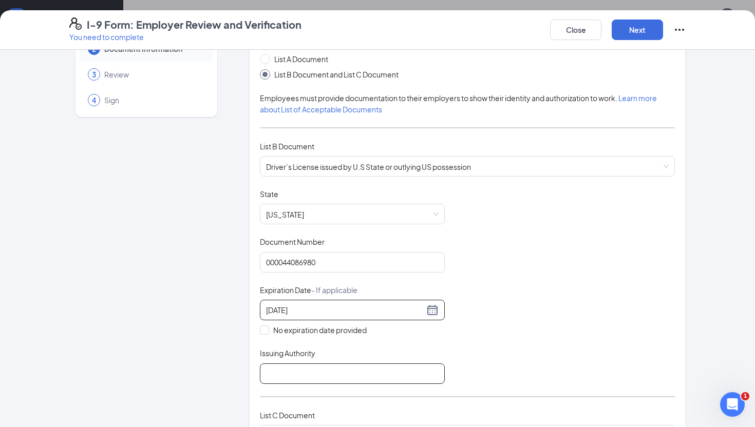
click at [315, 369] on input "Issuing Authority" at bounding box center [352, 373] width 185 height 21
type input "[US_STATE]"
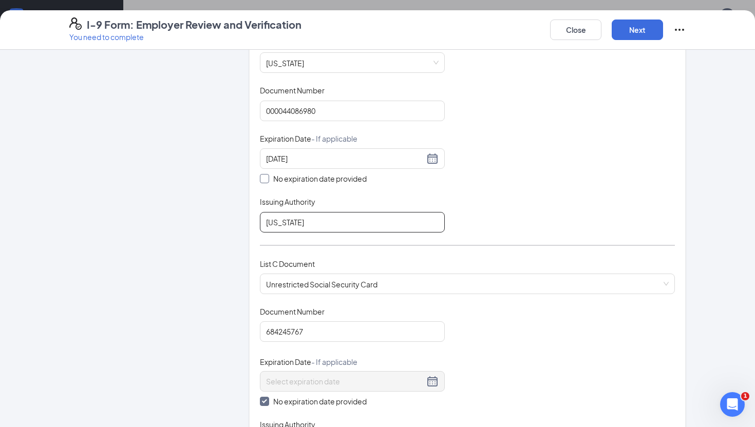
scroll to position [223, 0]
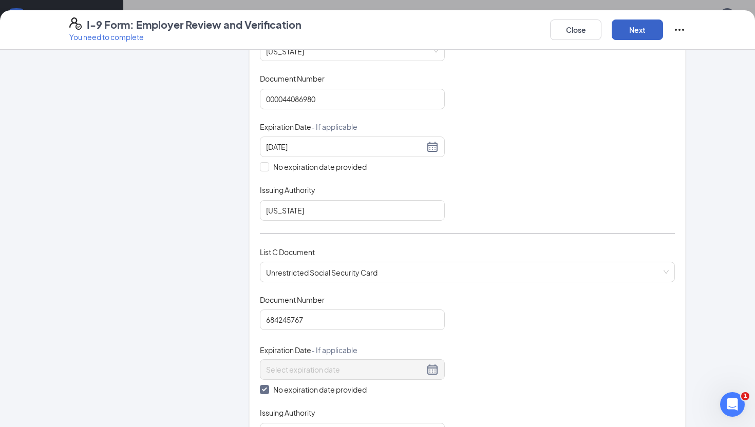
click at [639, 33] on button "Next" at bounding box center [636, 30] width 51 height 21
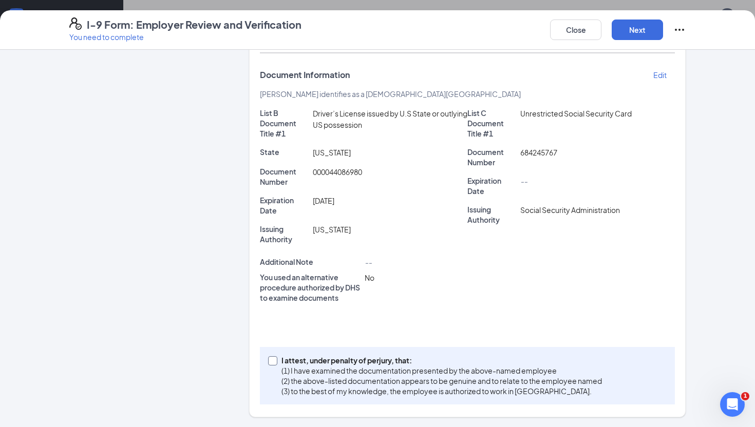
click at [280, 360] on span "I attest, under penalty of [PERSON_NAME], that: (1) I have examined the documen…" at bounding box center [441, 375] width 329 height 41
click at [275, 360] on input "I attest, under penalty of [PERSON_NAME], that: (1) I have examined the documen…" at bounding box center [271, 359] width 7 height 7
checkbox input "true"
click at [630, 31] on button "Next" at bounding box center [636, 30] width 51 height 21
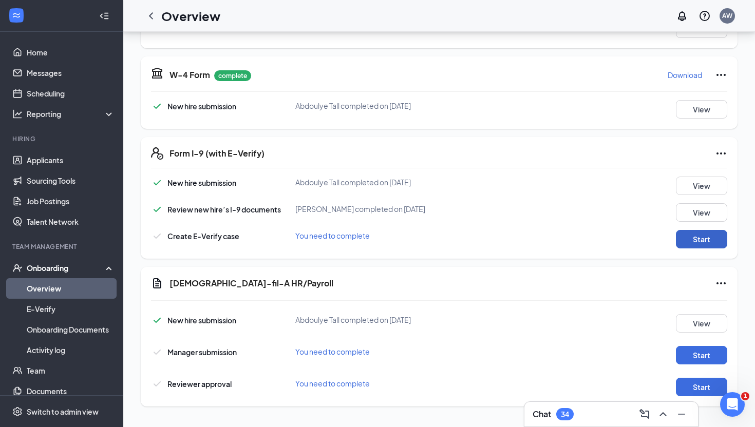
click at [678, 243] on button "Start" at bounding box center [700, 239] width 51 height 18
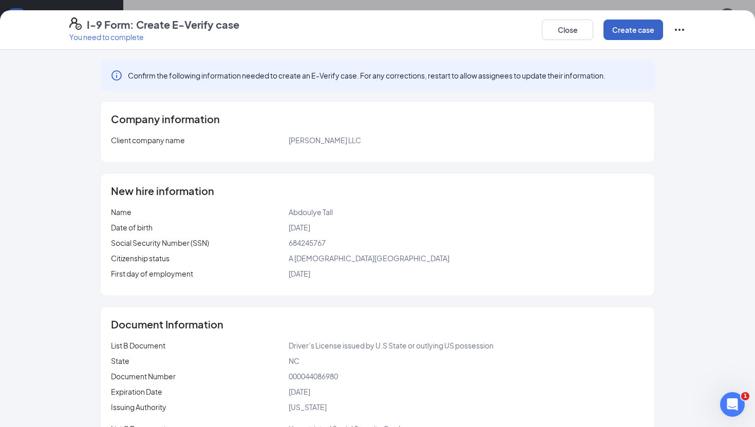
click at [622, 31] on button "Create case" at bounding box center [633, 30] width 60 height 21
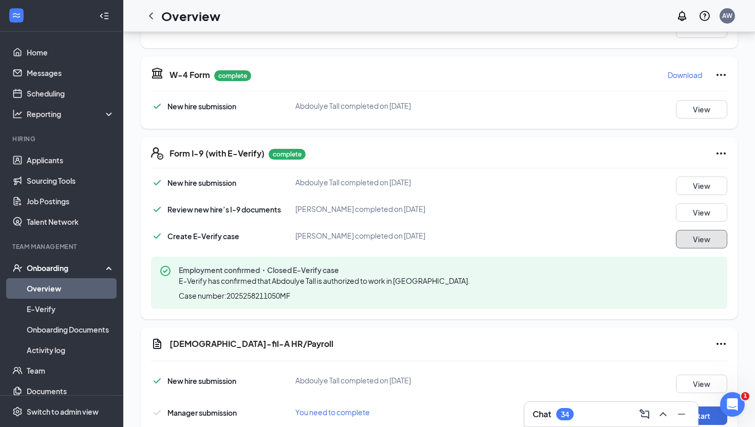
scroll to position [272, 0]
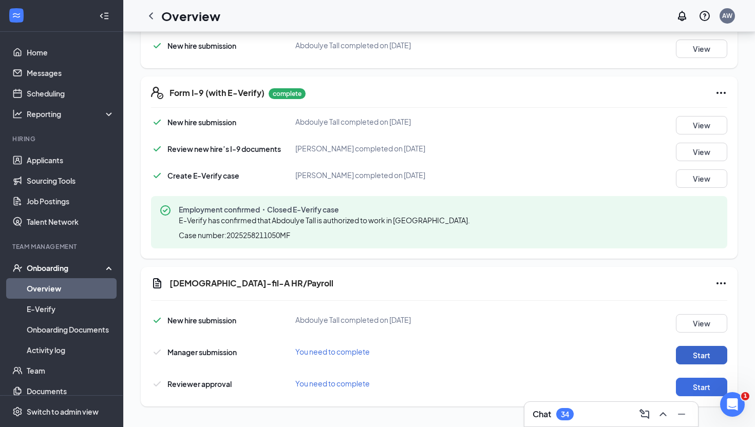
click at [696, 355] on button "Start" at bounding box center [700, 355] width 51 height 18
click at [694, 389] on button "Start" at bounding box center [700, 387] width 51 height 18
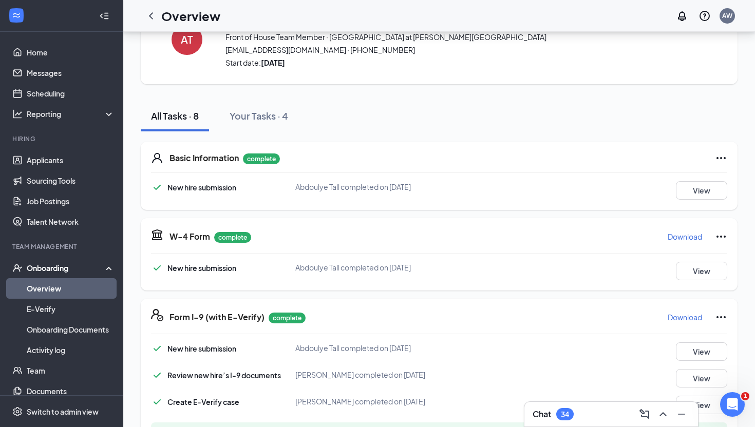
scroll to position [0, 0]
